Goal: Task Accomplishment & Management: Use online tool/utility

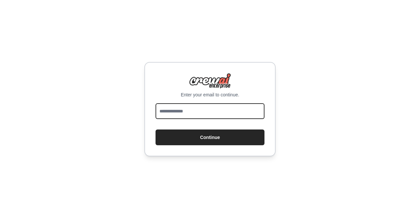
click at [181, 119] on input "email" at bounding box center [210, 111] width 109 height 16
type input "**********"
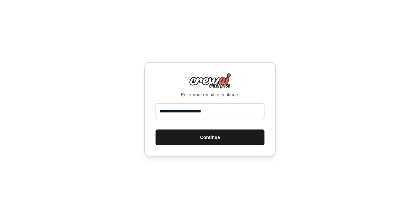
click at [205, 139] on button "Continue" at bounding box center [210, 138] width 109 height 16
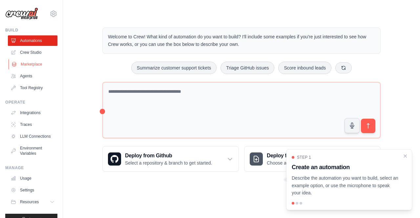
click at [29, 60] on link "Marketplace" at bounding box center [34, 64] width 50 height 11
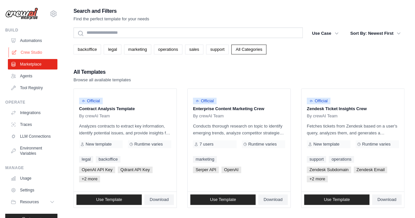
click at [29, 55] on link "Crew Studio" at bounding box center [34, 52] width 50 height 11
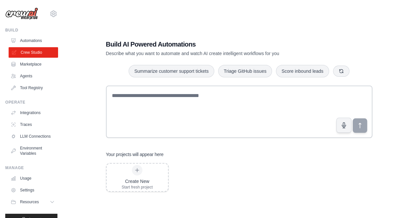
click at [32, 53] on link "Crew Studio" at bounding box center [34, 52] width 50 height 11
drag, startPoint x: 160, startPoint y: 70, endPoint x: 178, endPoint y: 60, distance: 20.9
click at [178, 60] on div "Build AI Powered Automations Describe what you want to automate and watch AI cr…" at bounding box center [239, 115] width 282 height 173
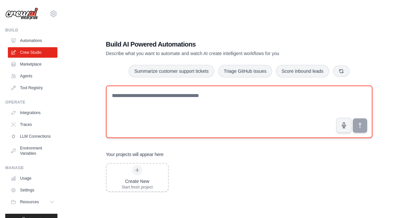
click at [213, 104] on textarea at bounding box center [239, 112] width 267 height 53
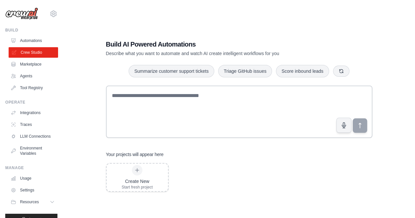
click at [31, 52] on link "Crew Studio" at bounding box center [34, 52] width 50 height 11
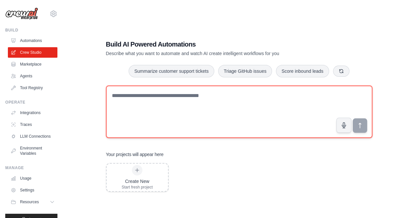
click at [233, 103] on textarea at bounding box center [239, 112] width 267 height 53
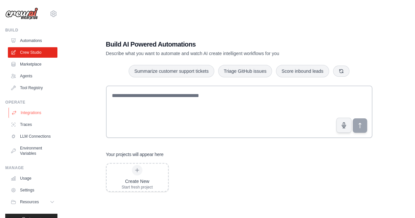
click at [32, 111] on link "Integrations" at bounding box center [34, 113] width 50 height 11
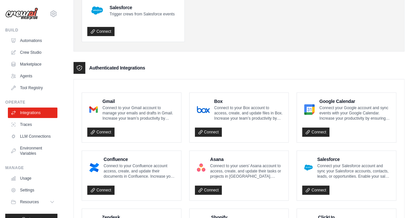
scroll to position [104, 0]
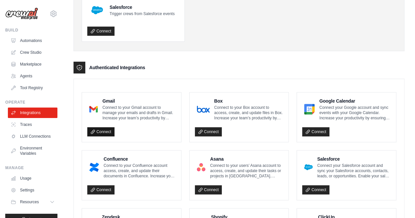
click at [98, 130] on link "Connect" at bounding box center [100, 131] width 27 height 9
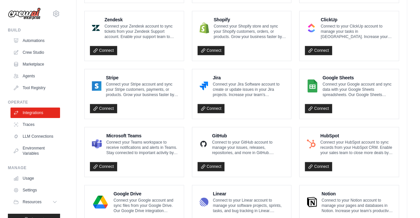
scroll to position [305, 0]
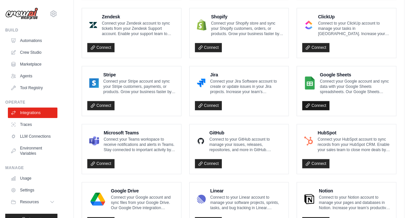
click at [315, 103] on link "Connect" at bounding box center [315, 105] width 27 height 9
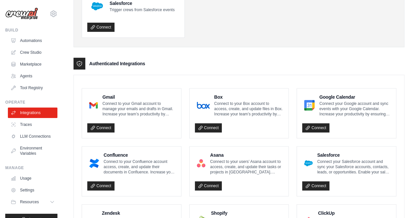
scroll to position [154, 0]
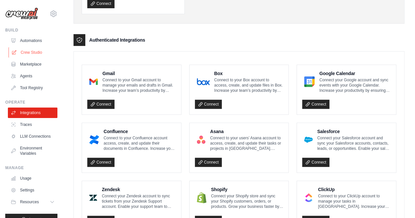
click at [32, 54] on link "Crew Studio" at bounding box center [34, 52] width 50 height 11
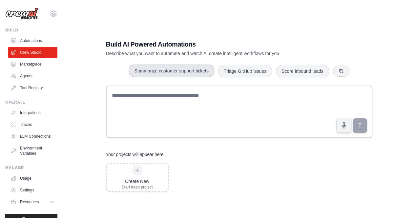
drag, startPoint x: 167, startPoint y: 74, endPoint x: 184, endPoint y: 74, distance: 16.4
click at [184, 74] on button "Summarize customer support tickets" at bounding box center [171, 71] width 85 height 12
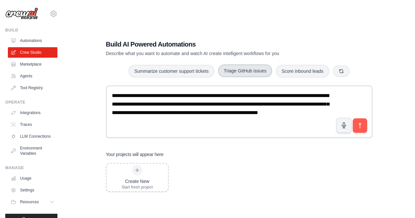
click at [259, 74] on button "Triage GitHub issues" at bounding box center [245, 71] width 54 height 12
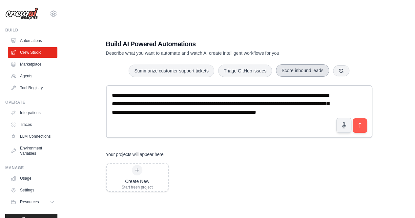
click at [306, 75] on button "Score inbound leads" at bounding box center [302, 70] width 53 height 12
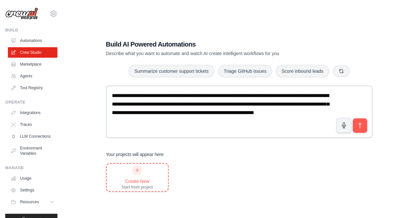
click at [134, 173] on div at bounding box center [137, 170] width 11 height 11
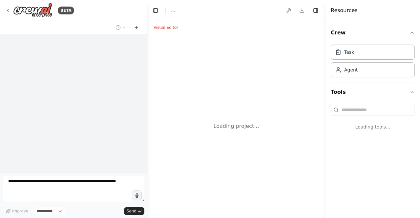
select select "****"
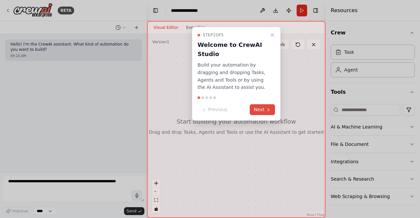
click at [261, 110] on button "Next" at bounding box center [262, 109] width 25 height 11
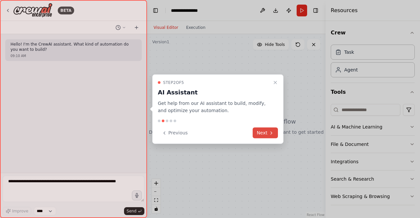
click at [270, 134] on icon at bounding box center [271, 132] width 5 height 5
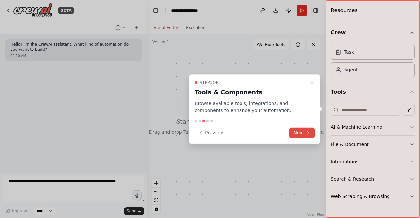
click at [303, 135] on button "Next" at bounding box center [302, 133] width 25 height 11
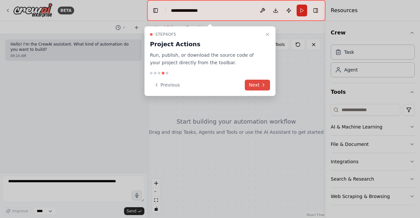
click at [261, 85] on icon at bounding box center [263, 84] width 5 height 5
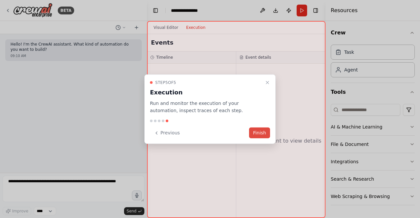
click at [258, 135] on button "Finish" at bounding box center [259, 133] width 21 height 11
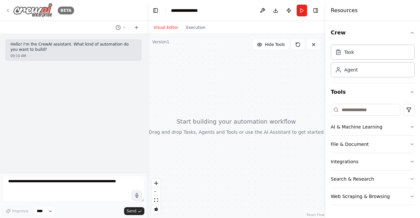
click at [10, 10] on icon at bounding box center [7, 10] width 5 height 5
